Goal: Register for event/course

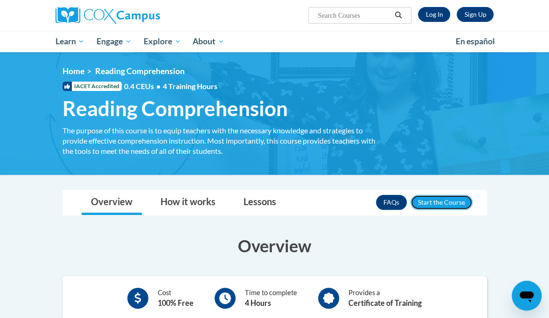
click at [443, 205] on button "Enroll" at bounding box center [441, 202] width 62 height 15
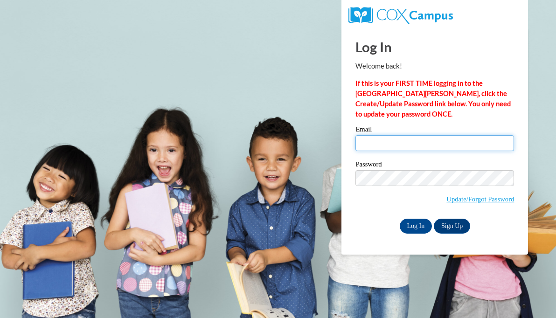
drag, startPoint x: 0, startPoint y: 0, endPoint x: 396, endPoint y: 148, distance: 423.3
click at [396, 148] on input "Email" at bounding box center [434, 143] width 159 height 16
type input "bathigpen@valdosta.edu"
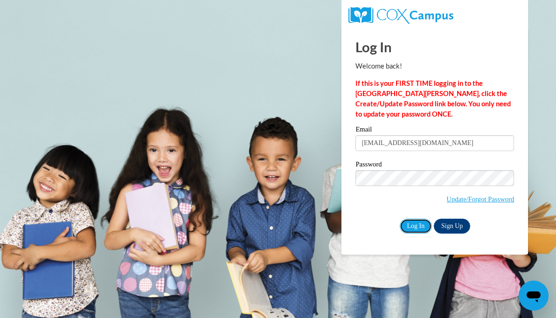
click at [412, 219] on input "Log In" at bounding box center [416, 226] width 33 height 15
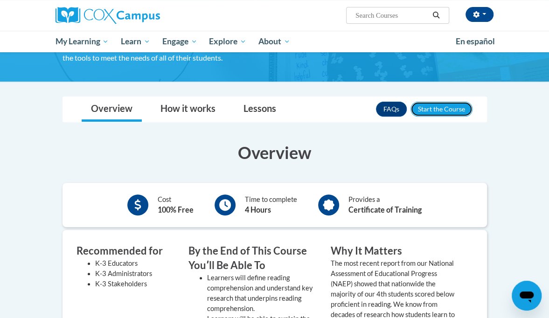
click at [425, 108] on button "Enroll" at bounding box center [441, 109] width 62 height 15
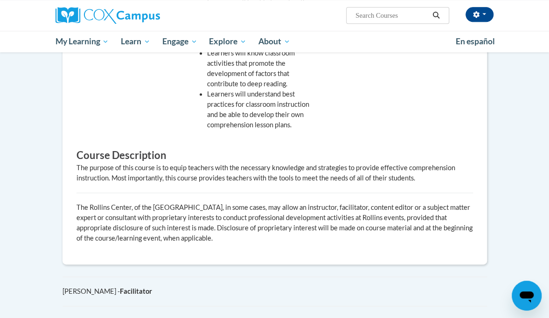
scroll to position [466, 0]
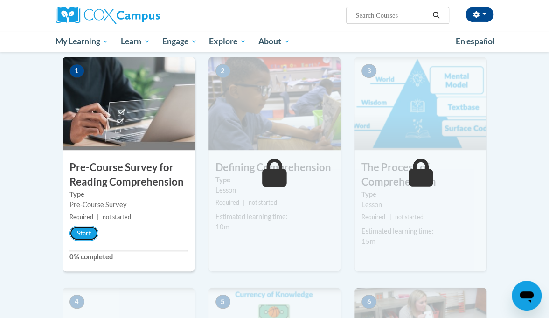
click at [84, 230] on button "Start" at bounding box center [83, 233] width 29 height 15
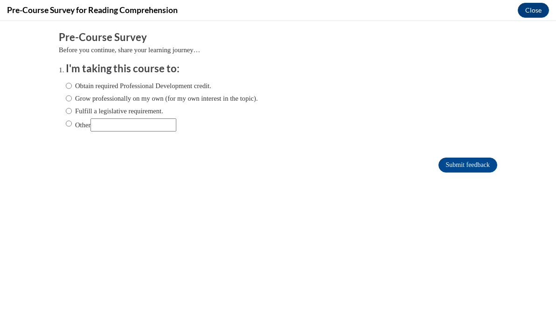
click at [109, 83] on label "Obtain required Professional Development credit." at bounding box center [139, 86] width 146 height 10
click at [72, 83] on input "Obtain required Professional Development credit." at bounding box center [69, 86] width 6 height 10
radio input "true"
click at [106, 100] on label "Grow professionally on my own (for my own interest in the topic)." at bounding box center [162, 98] width 192 height 10
click at [72, 100] on input "Grow professionally on my own (for my own interest in the topic)." at bounding box center [69, 98] width 6 height 10
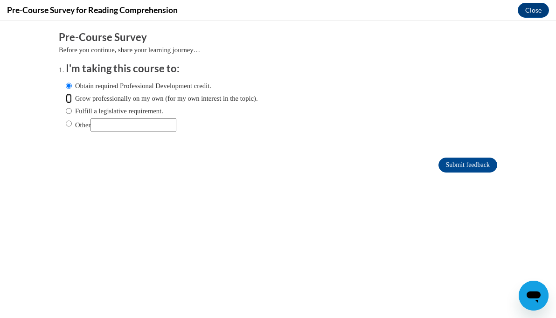
radio input "true"
click at [430, 156] on form "Pre-Course Survey Before you continue, share your learning journey… I'm taking …" at bounding box center [278, 106] width 438 height 152
click at [465, 166] on input "Submit feedback" at bounding box center [467, 165] width 59 height 15
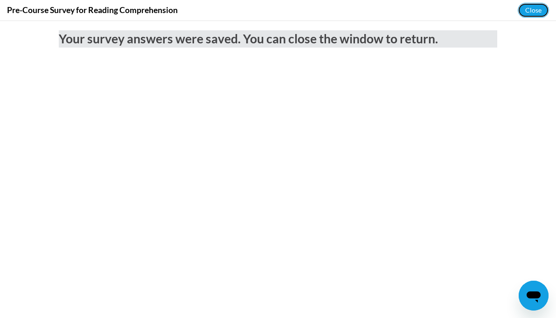
drag, startPoint x: 534, startPoint y: 9, endPoint x: 526, endPoint y: 17, distance: 10.6
click at [534, 8] on button "Close" at bounding box center [533, 10] width 31 height 15
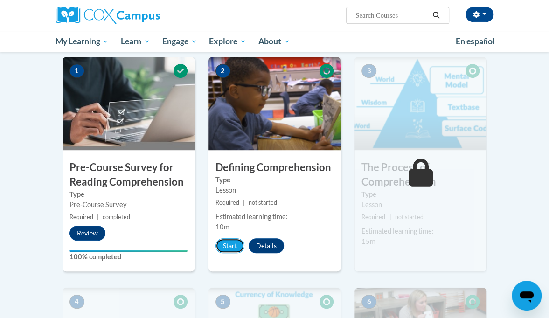
click at [218, 243] on button "Start" at bounding box center [229, 245] width 29 height 15
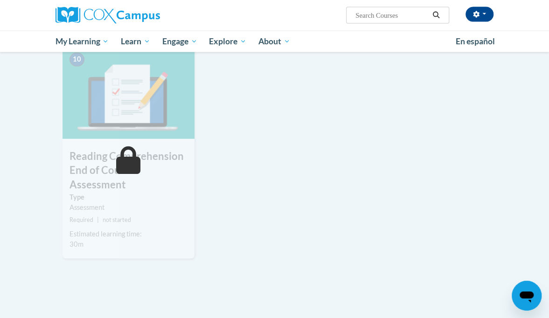
scroll to position [1026, 0]
